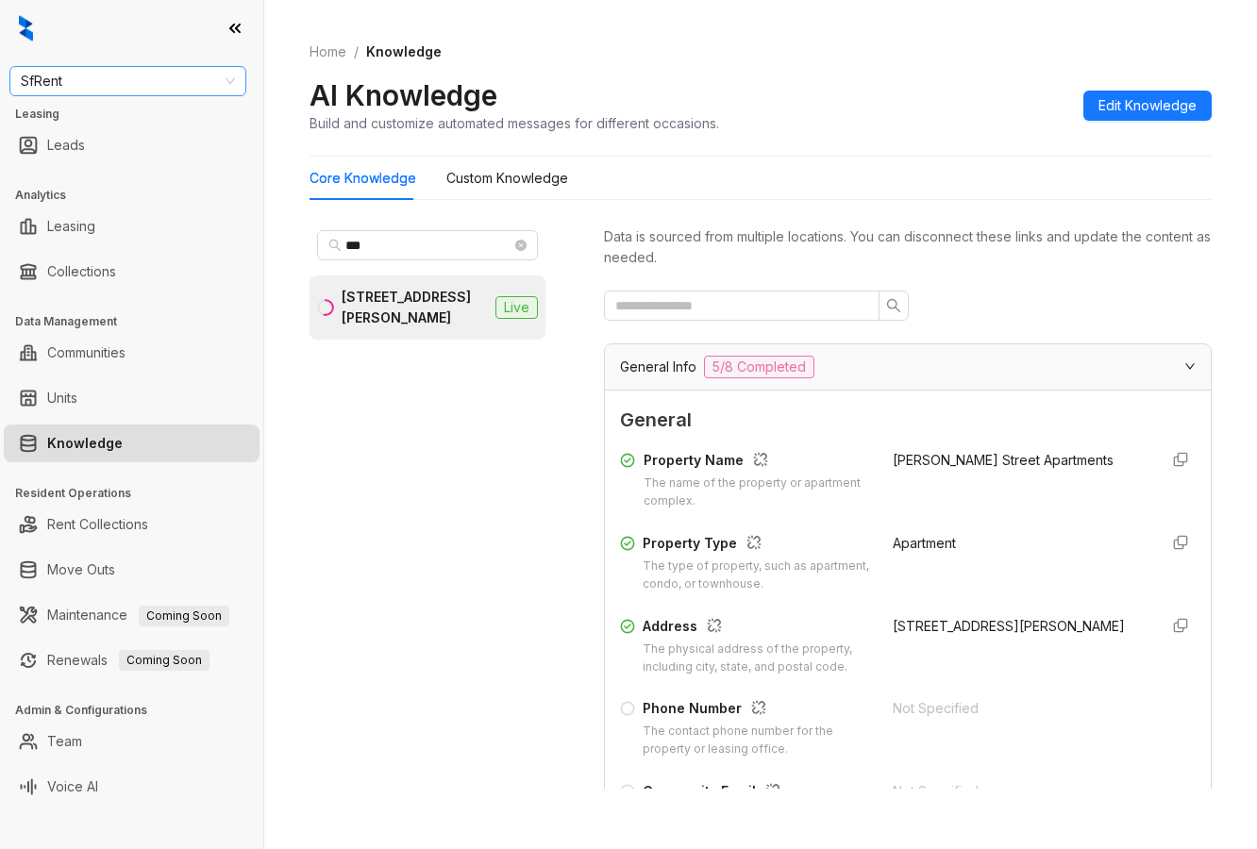
click at [128, 92] on span "SfRent" at bounding box center [128, 81] width 214 height 28
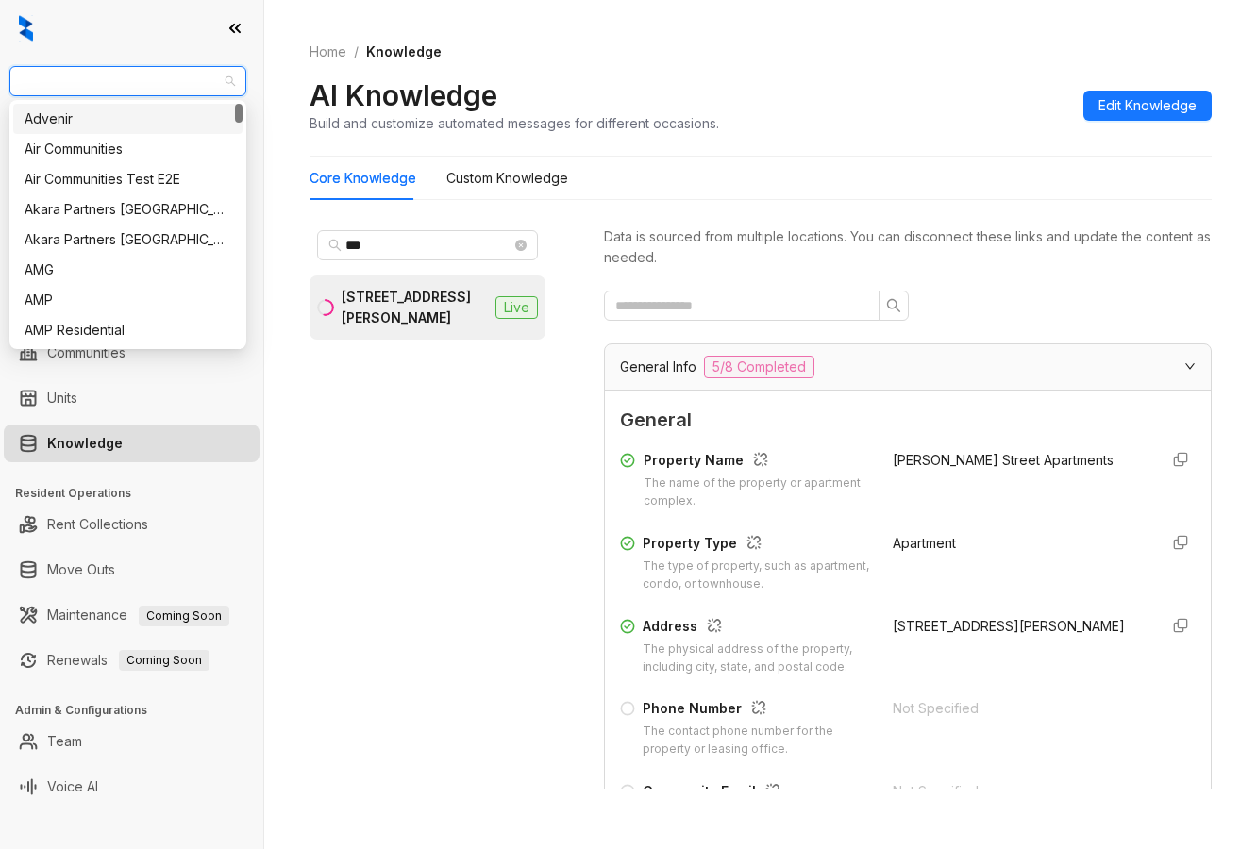
type input "*"
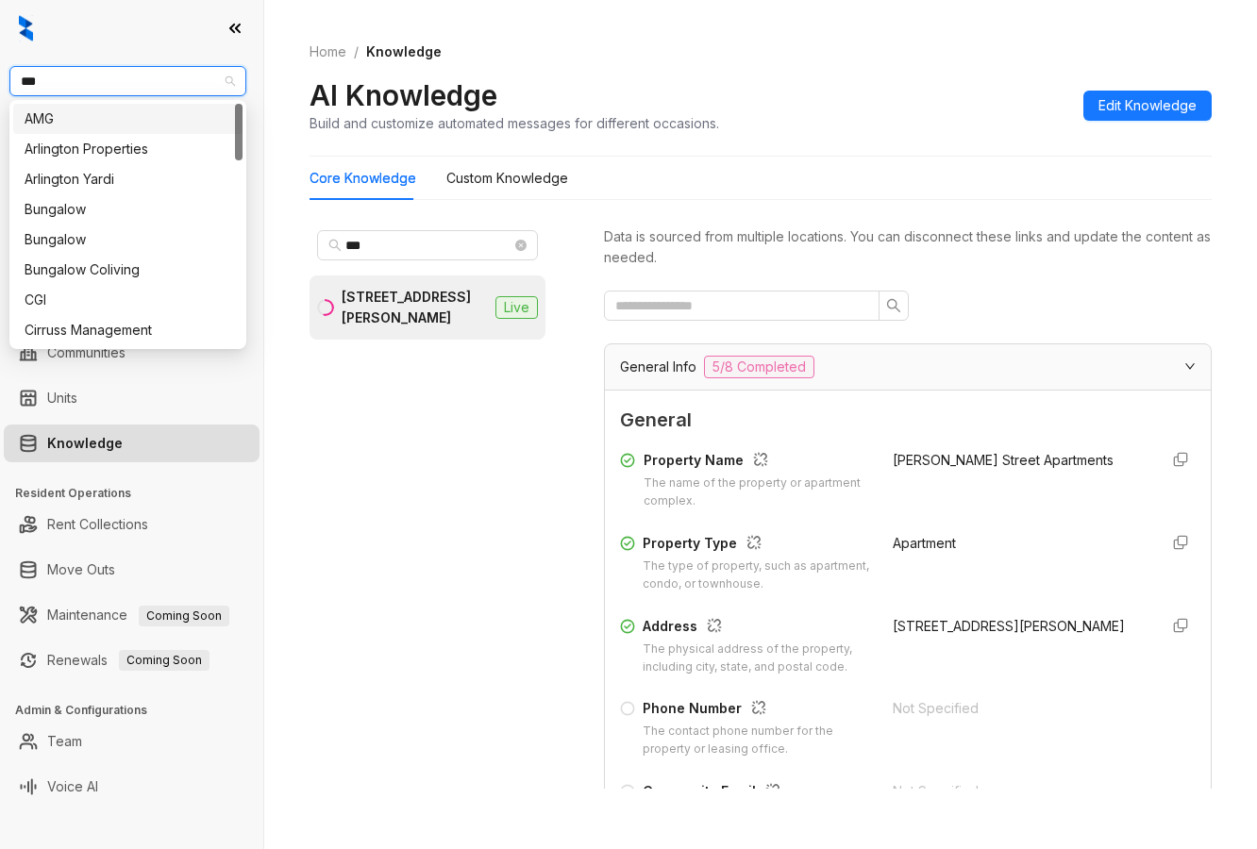
type input "****"
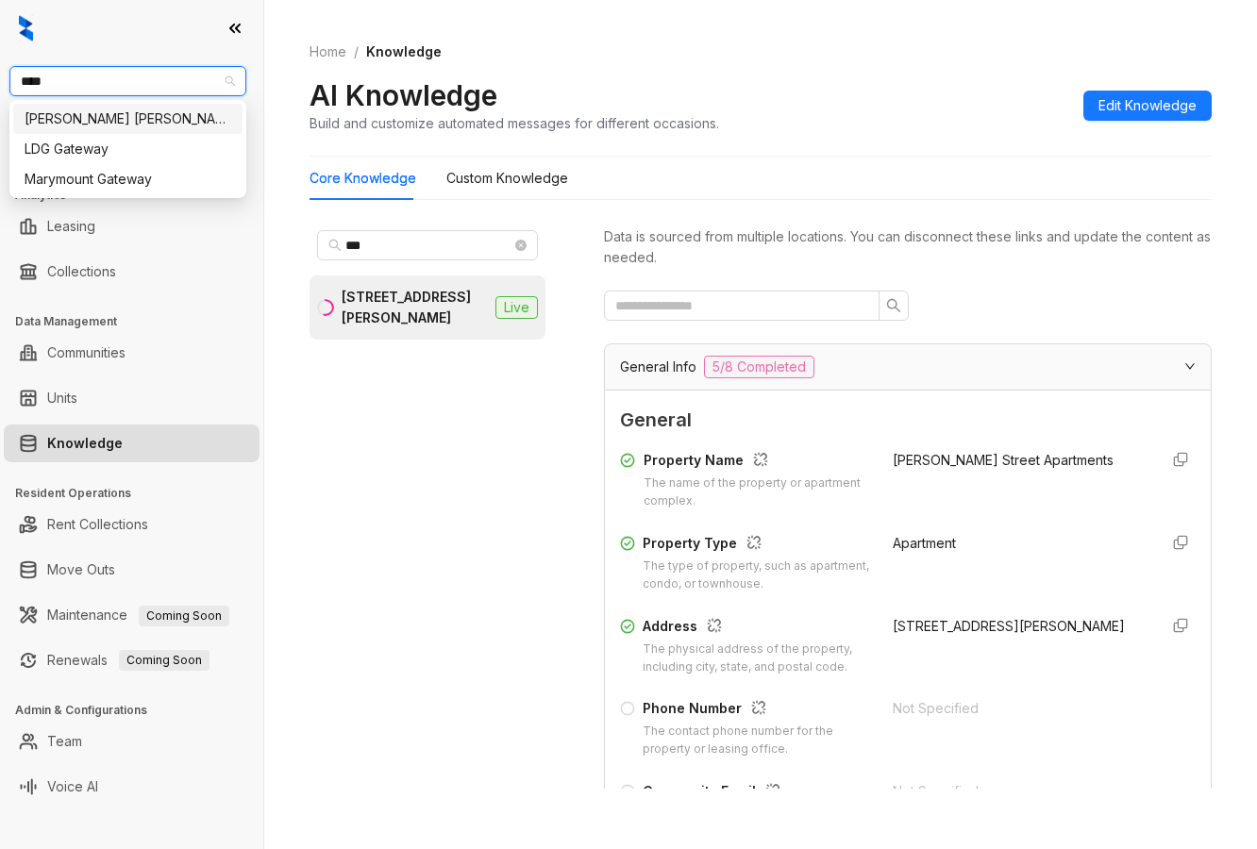
click at [106, 121] on div "[PERSON_NAME] [PERSON_NAME]" at bounding box center [128, 119] width 207 height 21
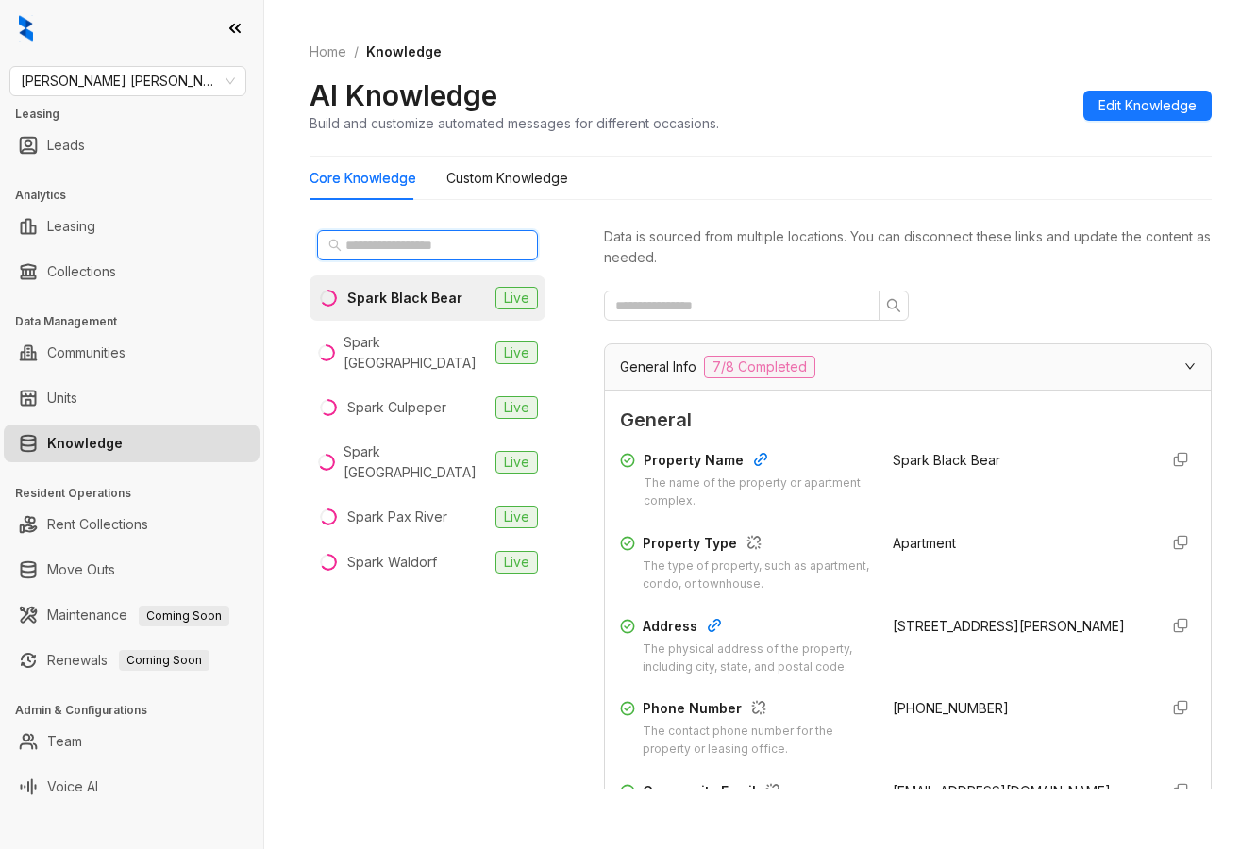
click at [401, 242] on input "text" at bounding box center [428, 245] width 166 height 21
type input "****"
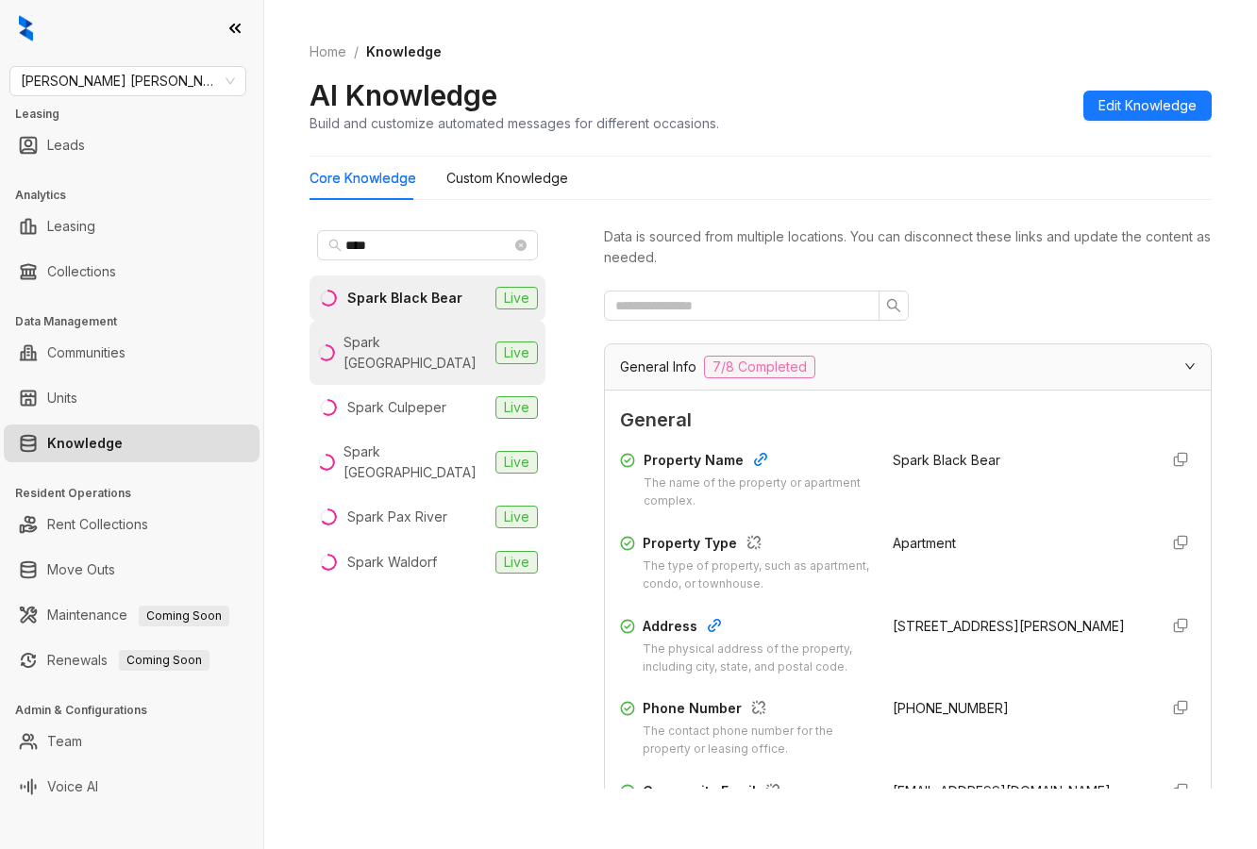
click at [370, 340] on div "Spark Charlottesville" at bounding box center [415, 353] width 144 height 42
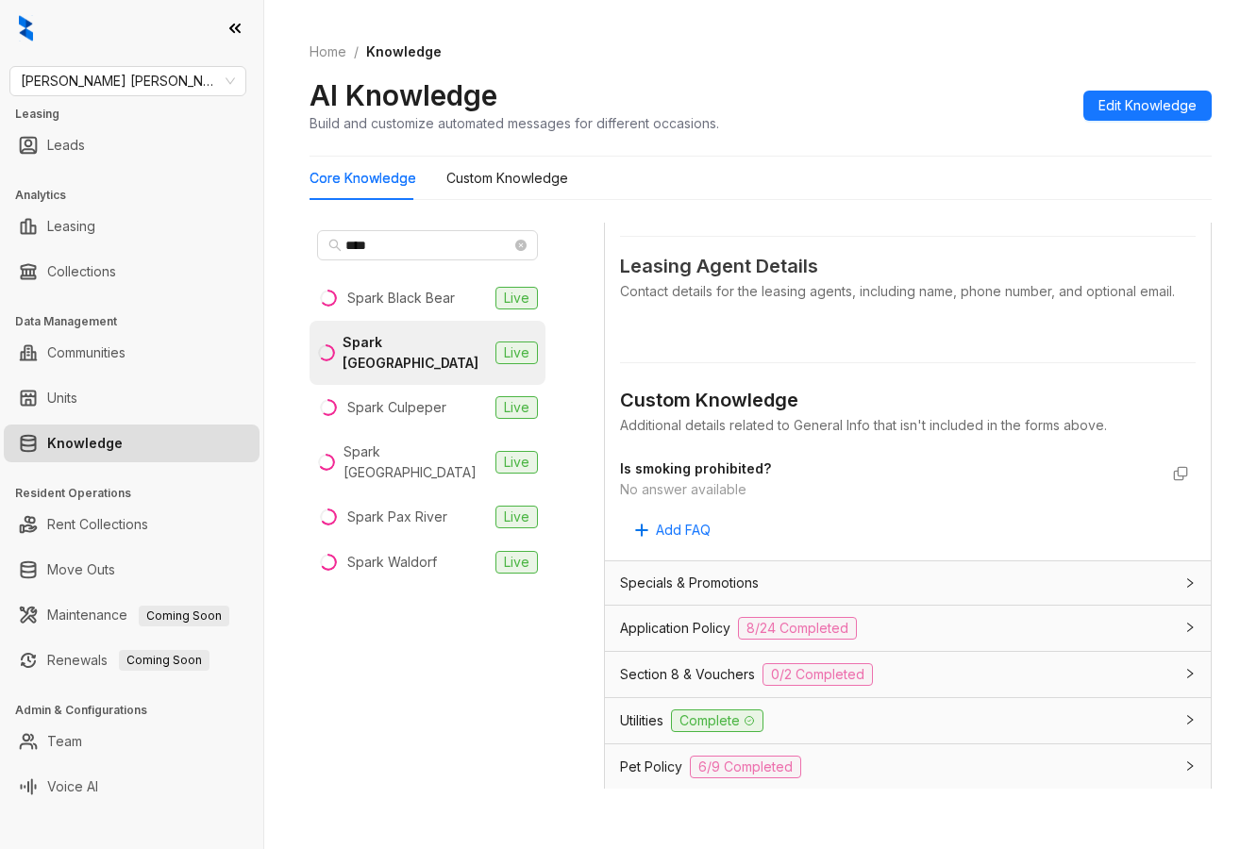
scroll to position [1006, 0]
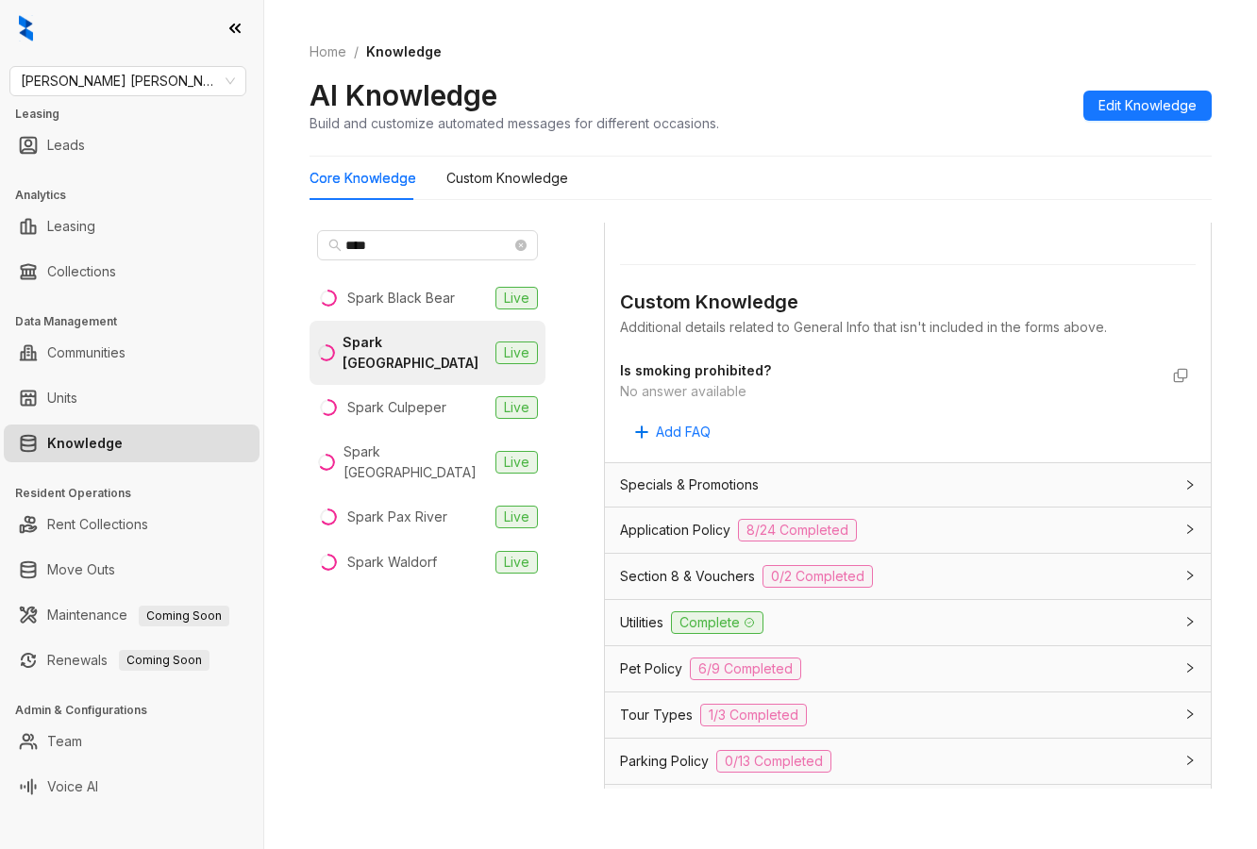
click at [864, 634] on div "Utilities Complete" at bounding box center [896, 622] width 553 height 23
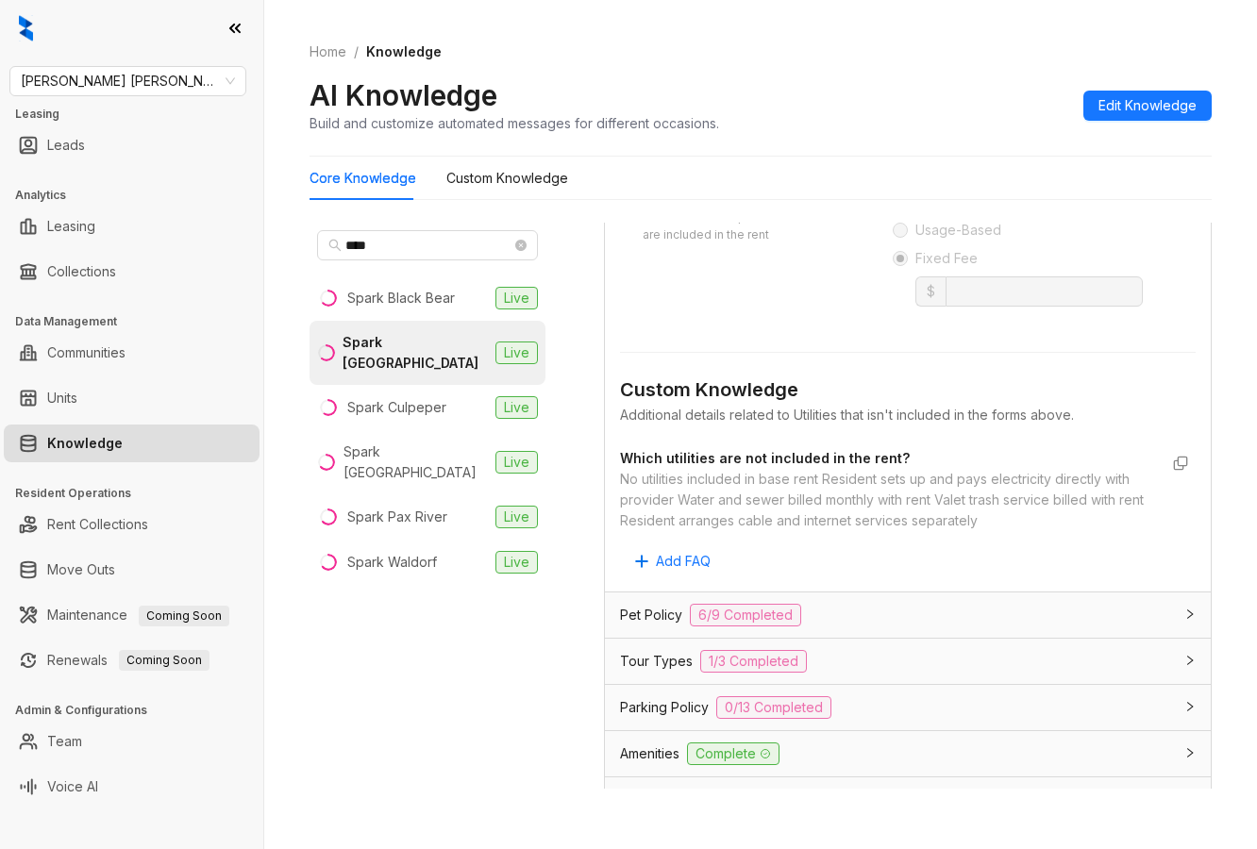
scroll to position [2013, 0]
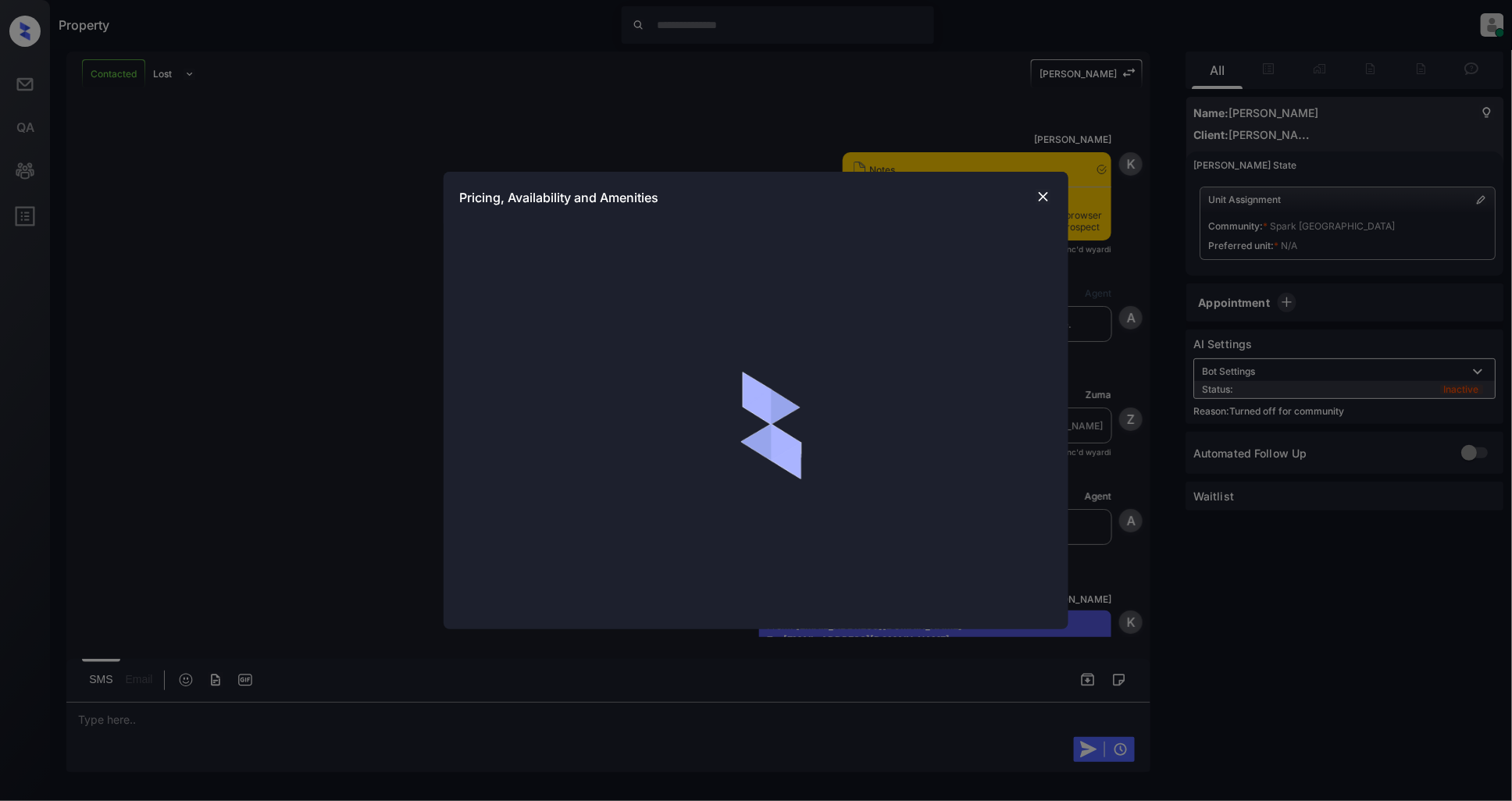
scroll to position [1946, 0]
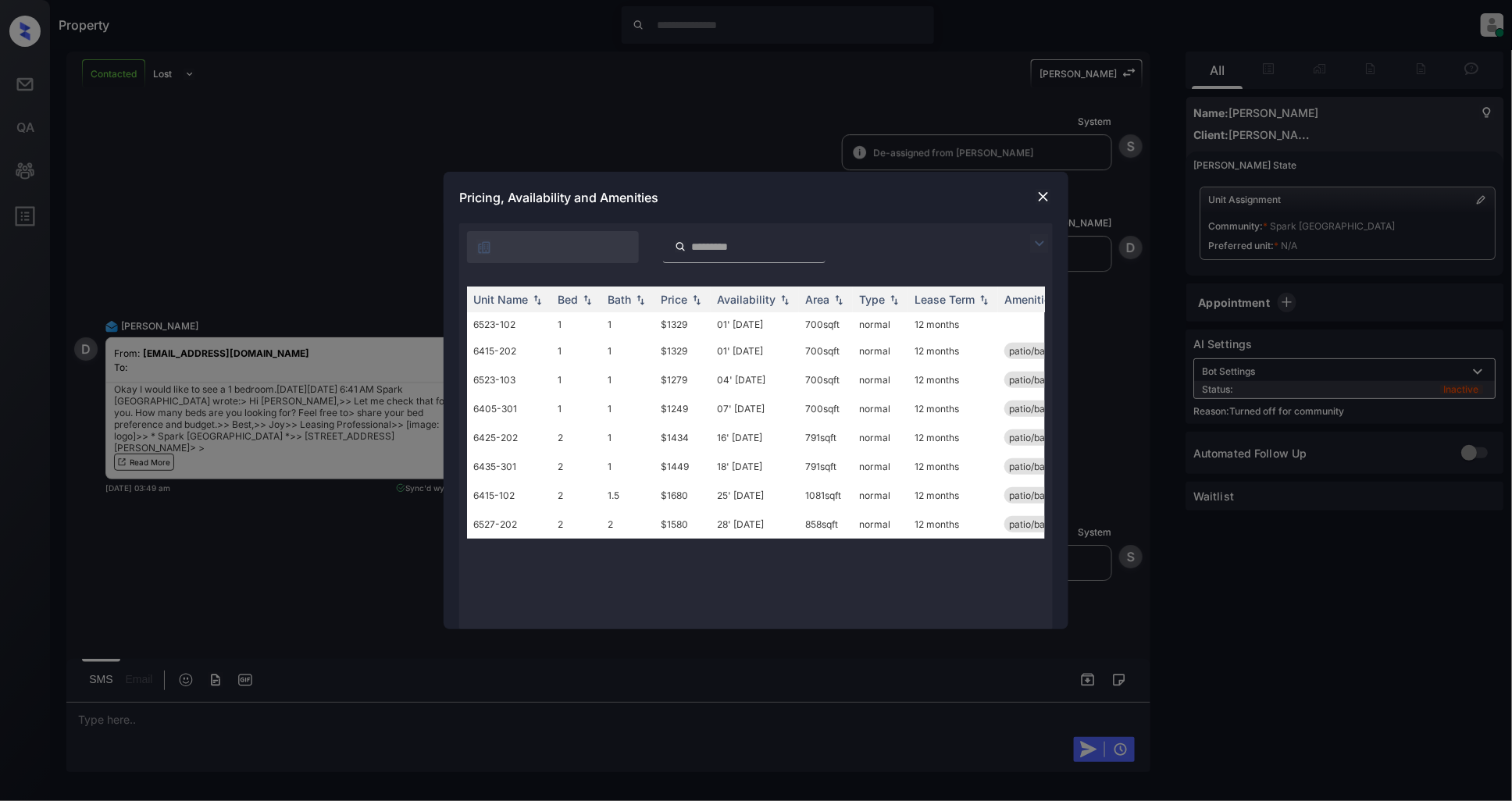
click at [1036, 243] on img at bounding box center [1039, 243] width 19 height 19
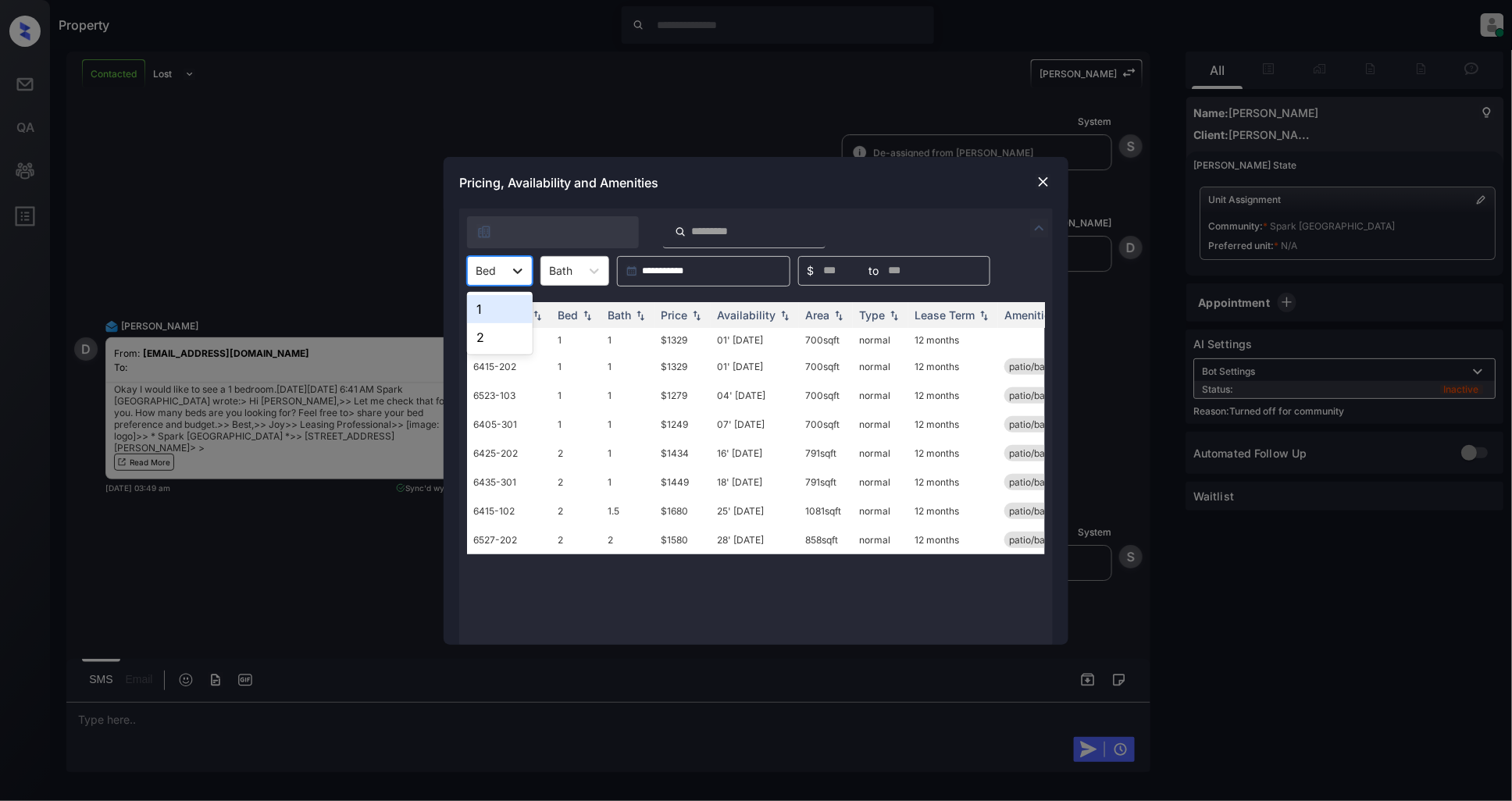
click at [525, 271] on icon at bounding box center [517, 271] width 16 height 16
click at [489, 321] on div "1" at bounding box center [499, 309] width 65 height 28
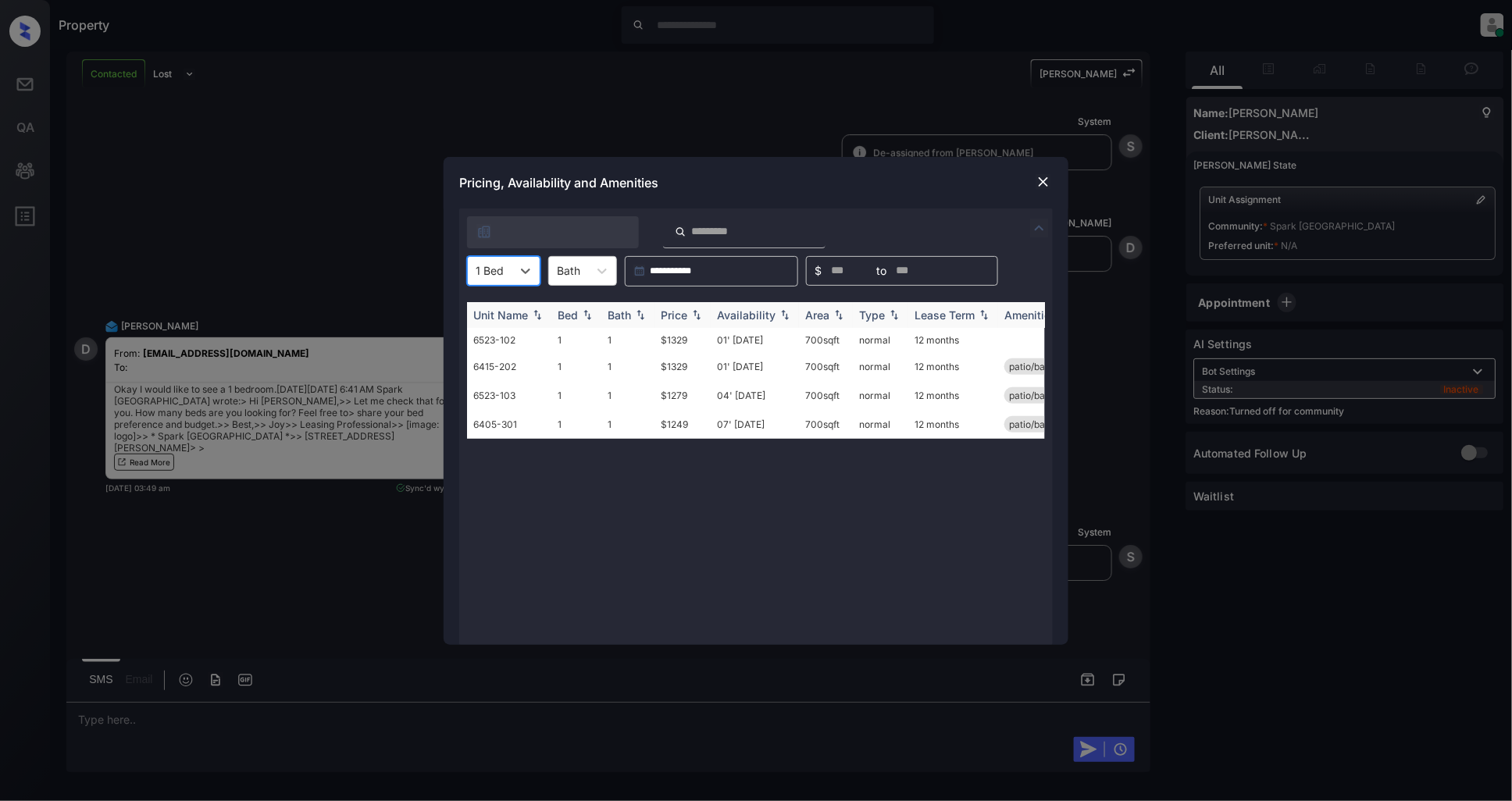
click at [695, 315] on img at bounding box center [696, 314] width 16 height 11
click at [695, 315] on img at bounding box center [696, 315] width 16 height 12
drag, startPoint x: 703, startPoint y: 339, endPoint x: 656, endPoint y: 347, distance: 47.7
click at [656, 347] on td "$1249" at bounding box center [683, 342] width 56 height 29
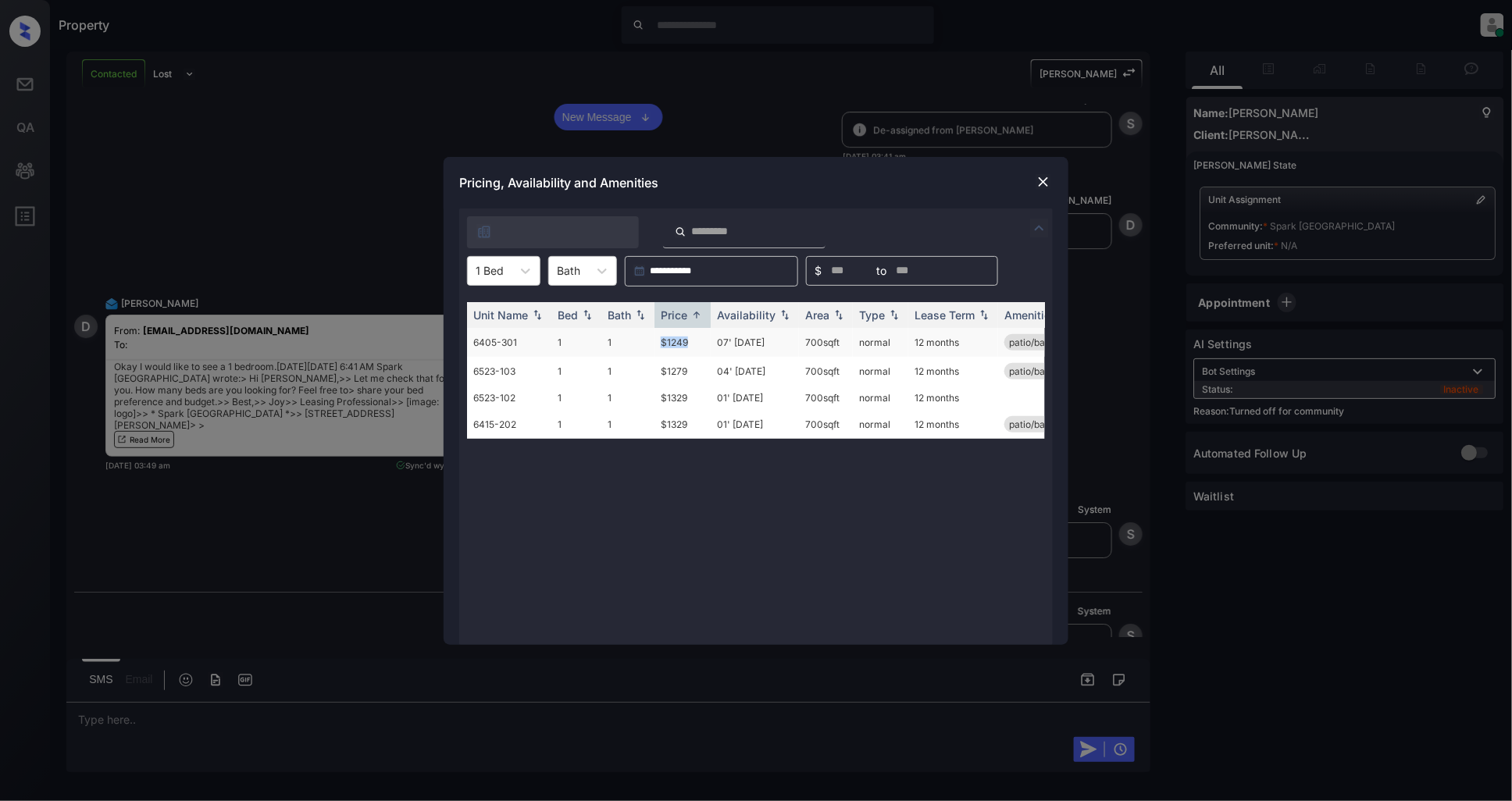
copy td "$1249"
click at [1039, 180] on img at bounding box center [1043, 181] width 16 height 16
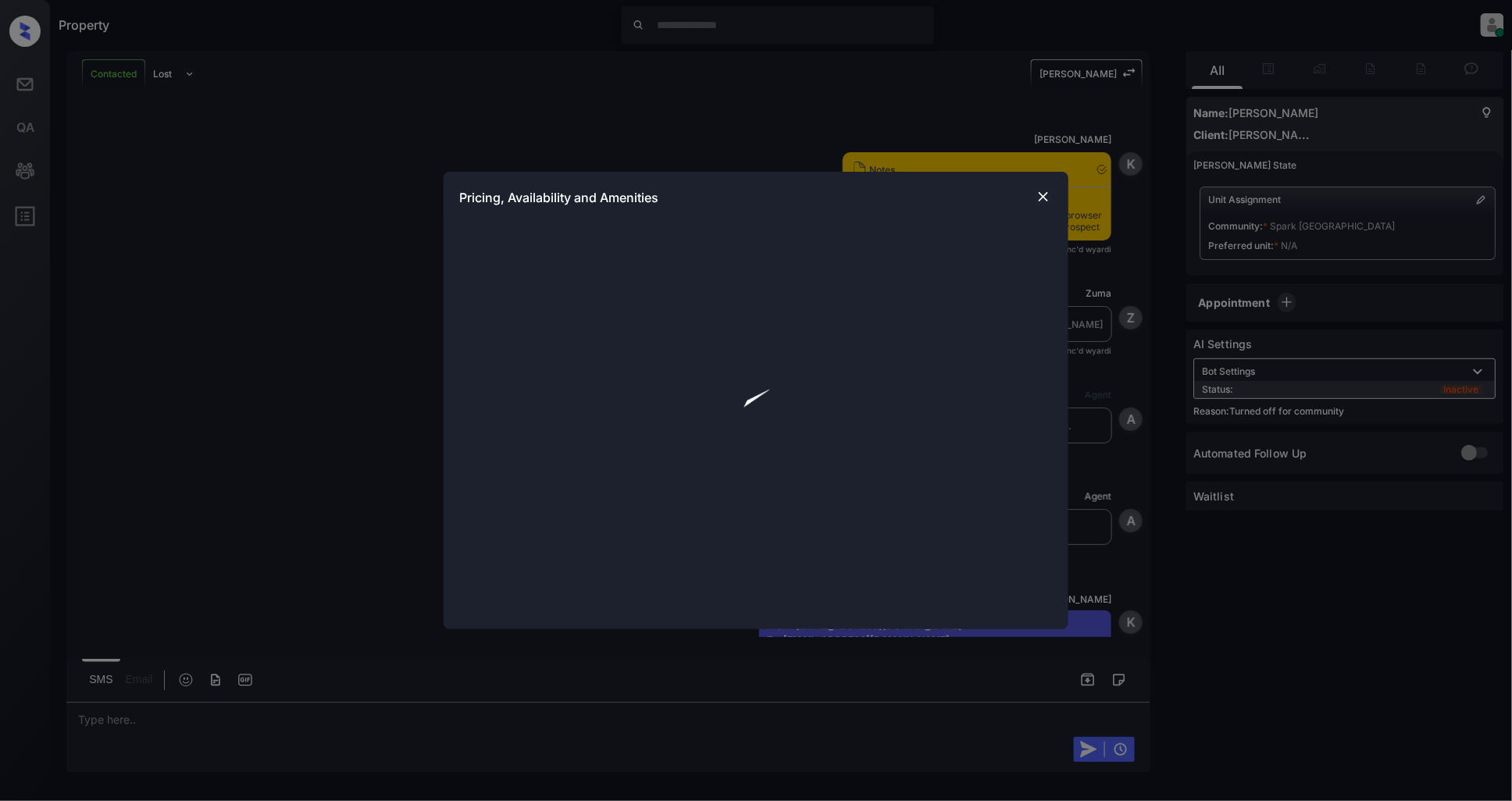
scroll to position [1609, 0]
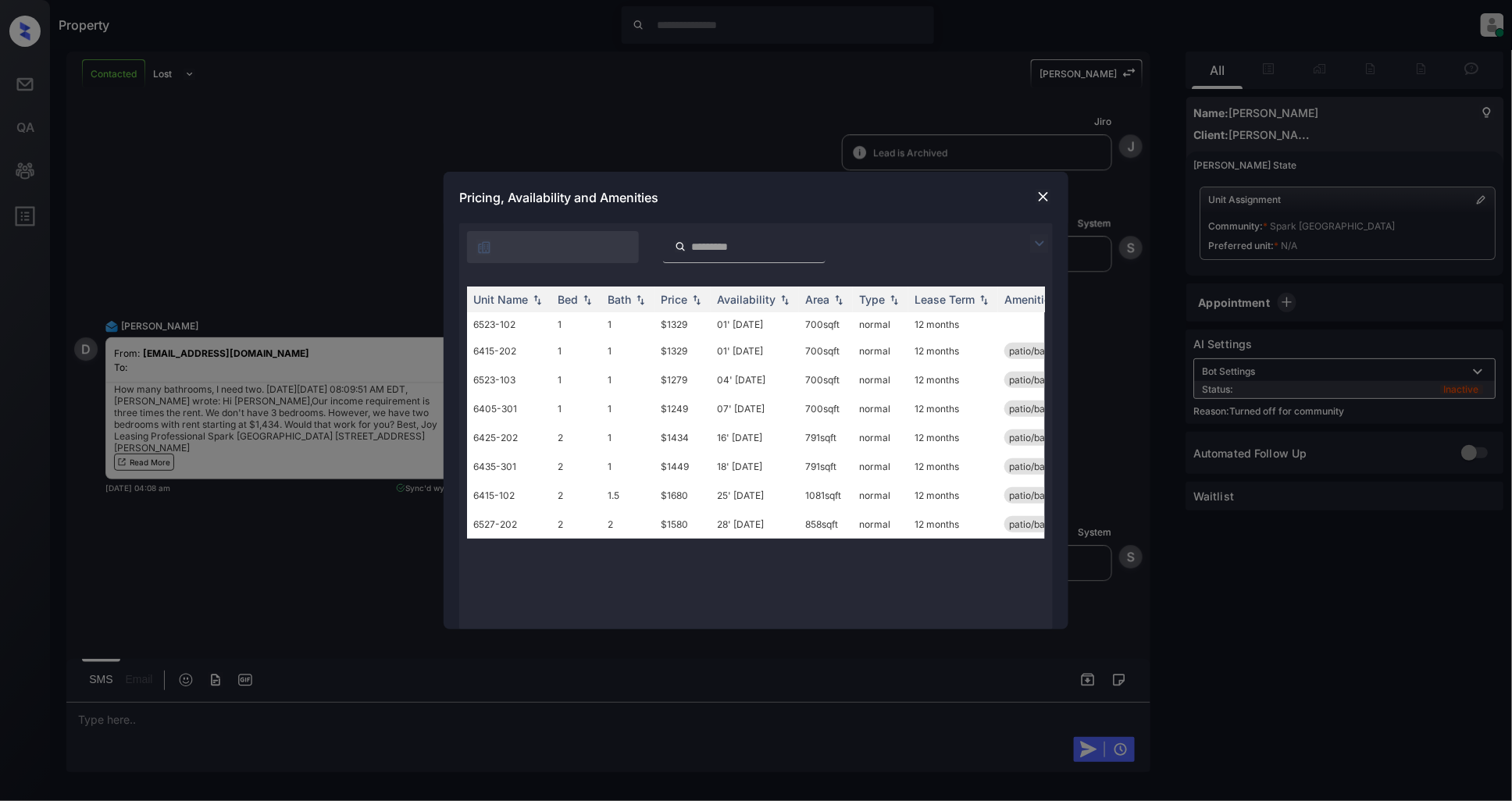
click at [1034, 247] on img at bounding box center [1039, 243] width 19 height 19
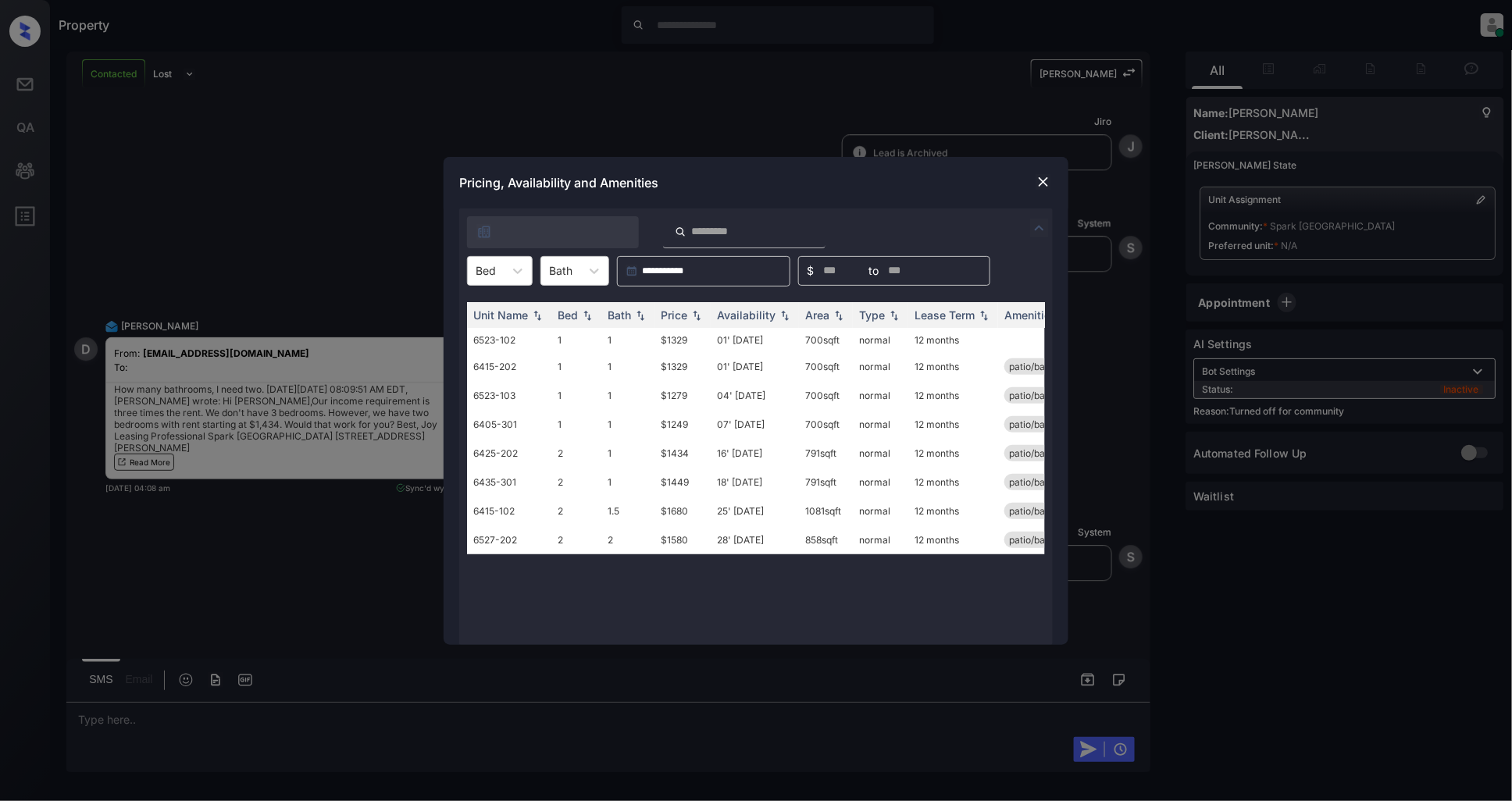
click at [520, 286] on div "Unit Name Bed Bath Price Availability Area Type Lease Term Amenities 6523-102 1…" at bounding box center [756, 465] width 593 height 358
click at [500, 271] on div "Bed" at bounding box center [485, 270] width 36 height 22
click at [498, 338] on div "2" at bounding box center [499, 338] width 65 height 28
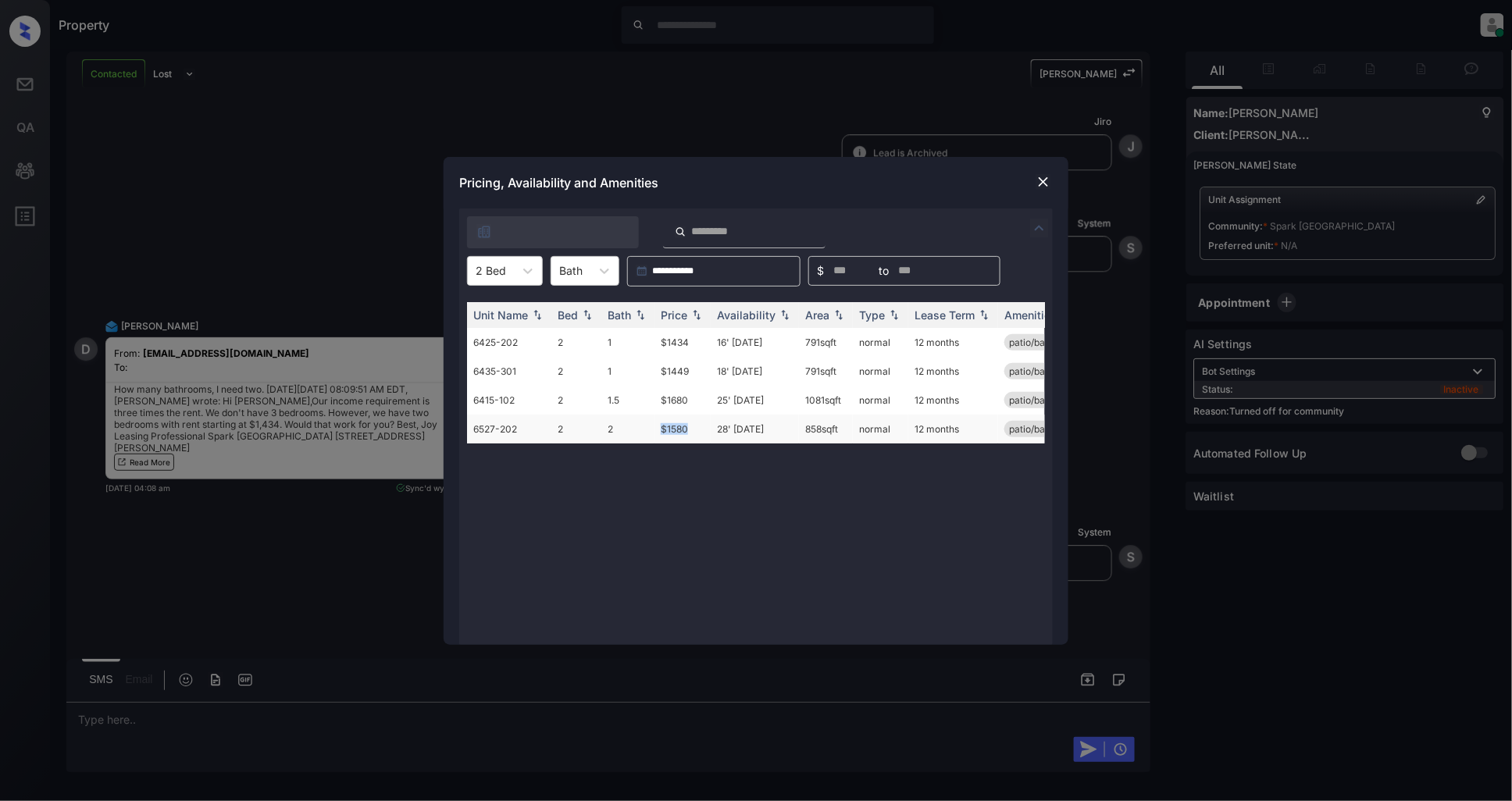
drag, startPoint x: 694, startPoint y: 423, endPoint x: 658, endPoint y: 426, distance: 36.1
click at [658, 426] on td "$1580" at bounding box center [683, 429] width 56 height 29
copy td "$1580"
drag, startPoint x: 622, startPoint y: 427, endPoint x: 554, endPoint y: 432, distance: 68.2
click at [554, 432] on tr "6527-202 2 2 $1580 28' [DATE] 858 sqft normal 12 months patio/balcony renovated" at bounding box center [875, 429] width 816 height 29
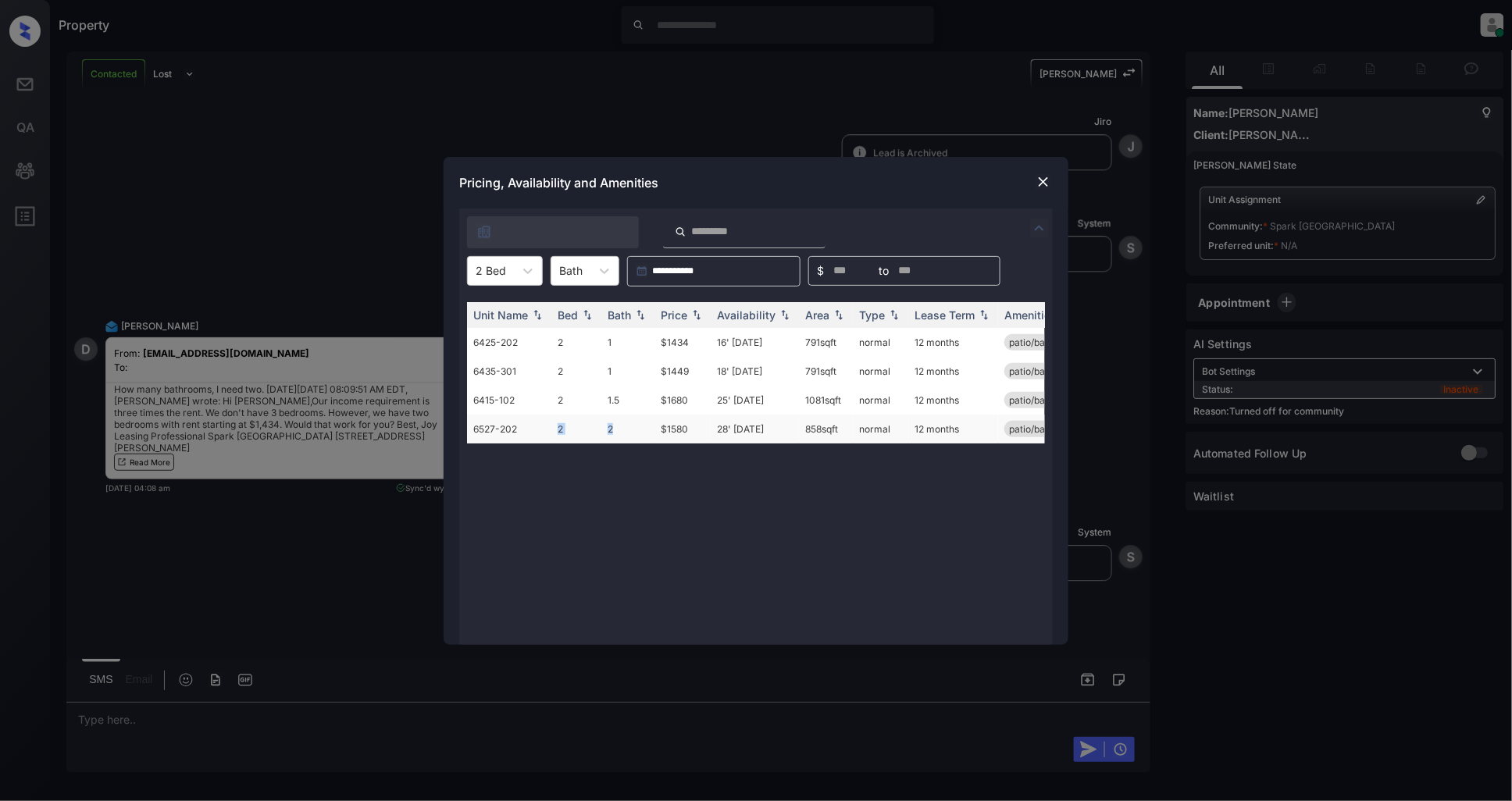
copy tr "2 2"
click at [1043, 188] on img at bounding box center [1043, 181] width 16 height 16
